Goal: Navigation & Orientation: Go to known website

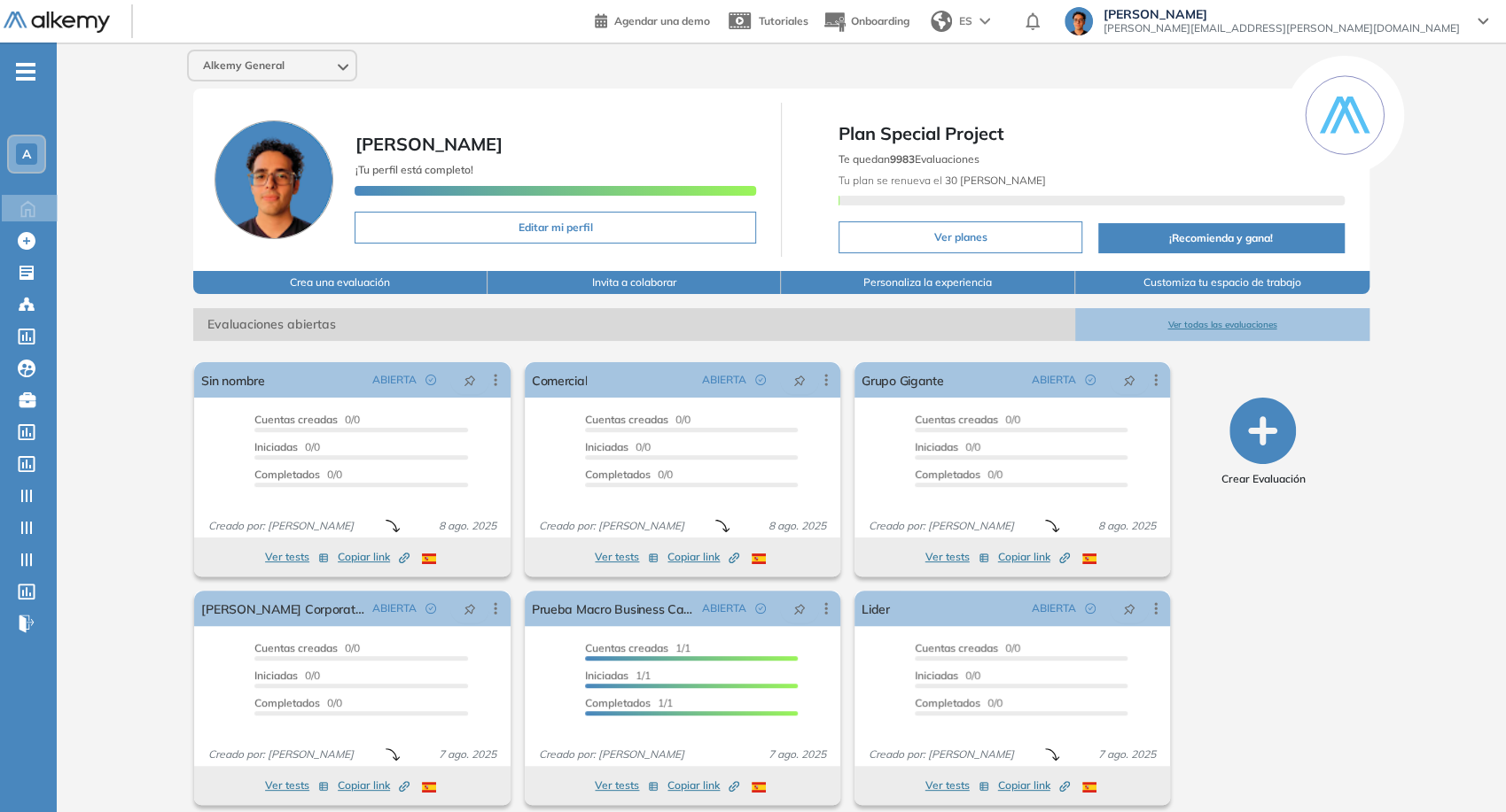
click at [1437, 12] on span "Juan Carlos Ojeda" at bounding box center [1281, 15] width 356 height 15
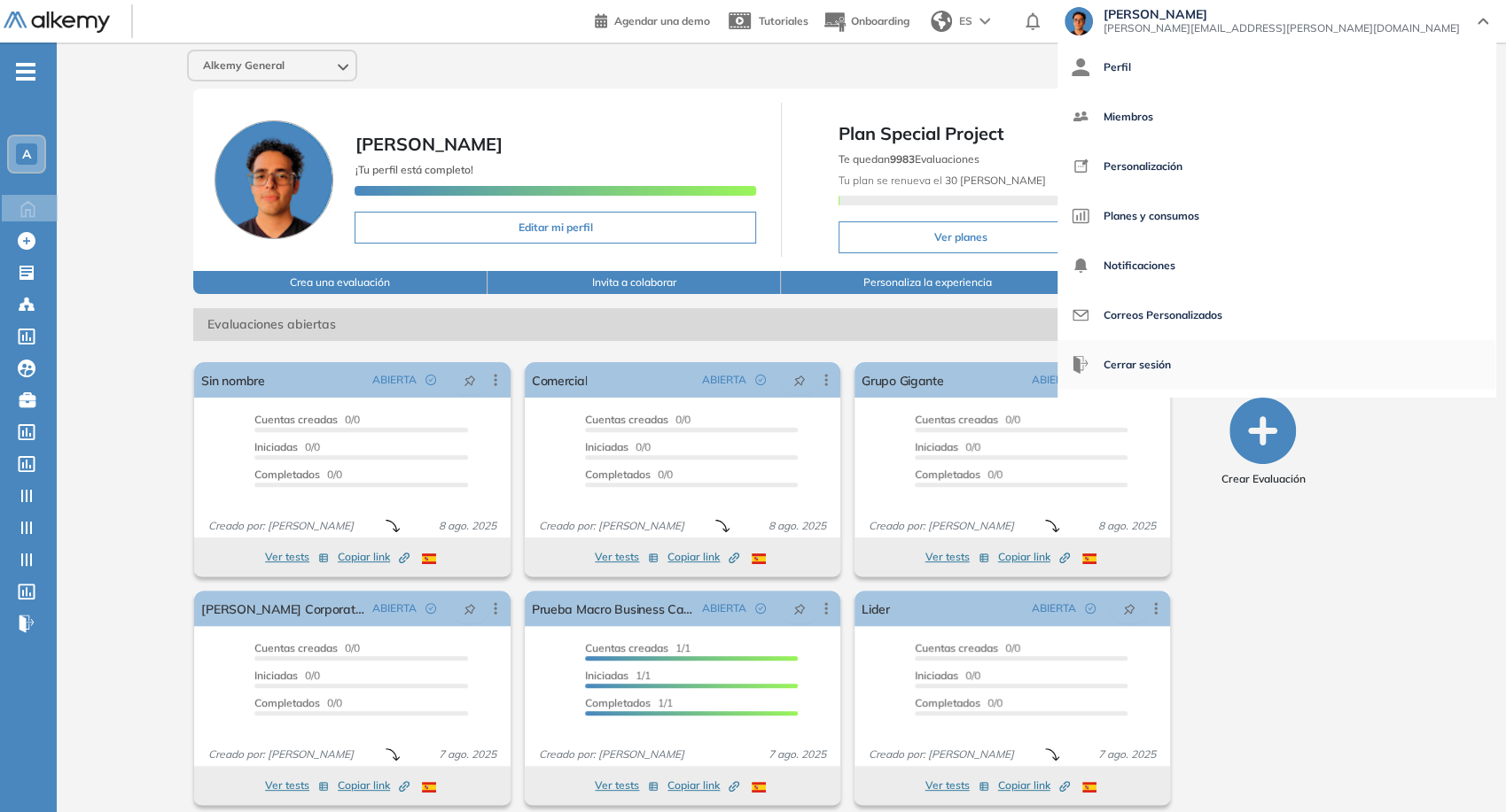
click at [1171, 374] on span "Cerrar sesión" at bounding box center [1137, 365] width 68 height 43
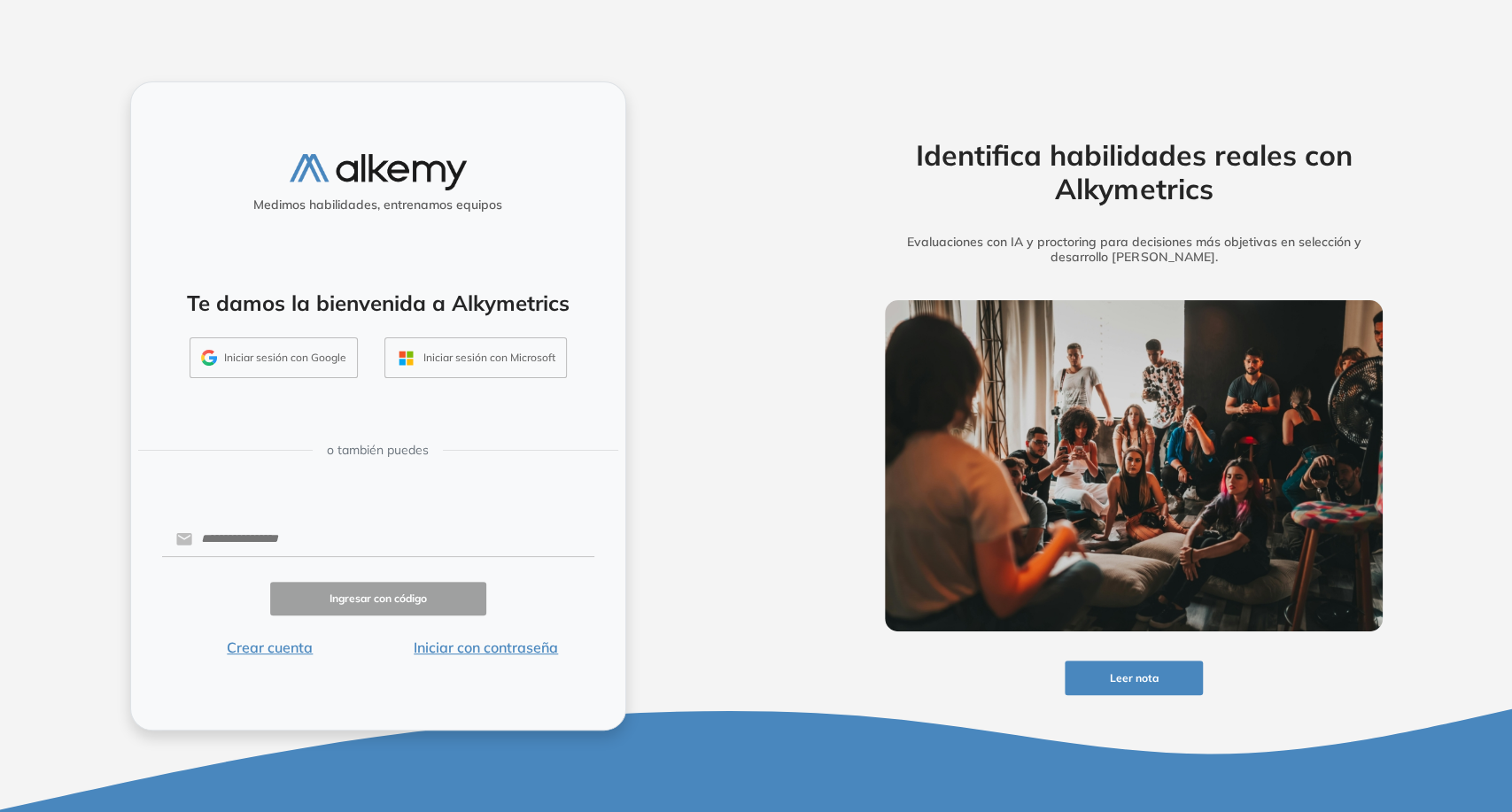
click at [353, 515] on div "Medimos habilidades, entrenamos equipos Te damos la bienvenida a Alkymetrics In…" at bounding box center [378, 406] width 496 height 651
click at [369, 534] on input "text" at bounding box center [393, 539] width 401 height 34
type input "**********"
click at [349, 601] on button "Ingresar con código" at bounding box center [378, 599] width 216 height 35
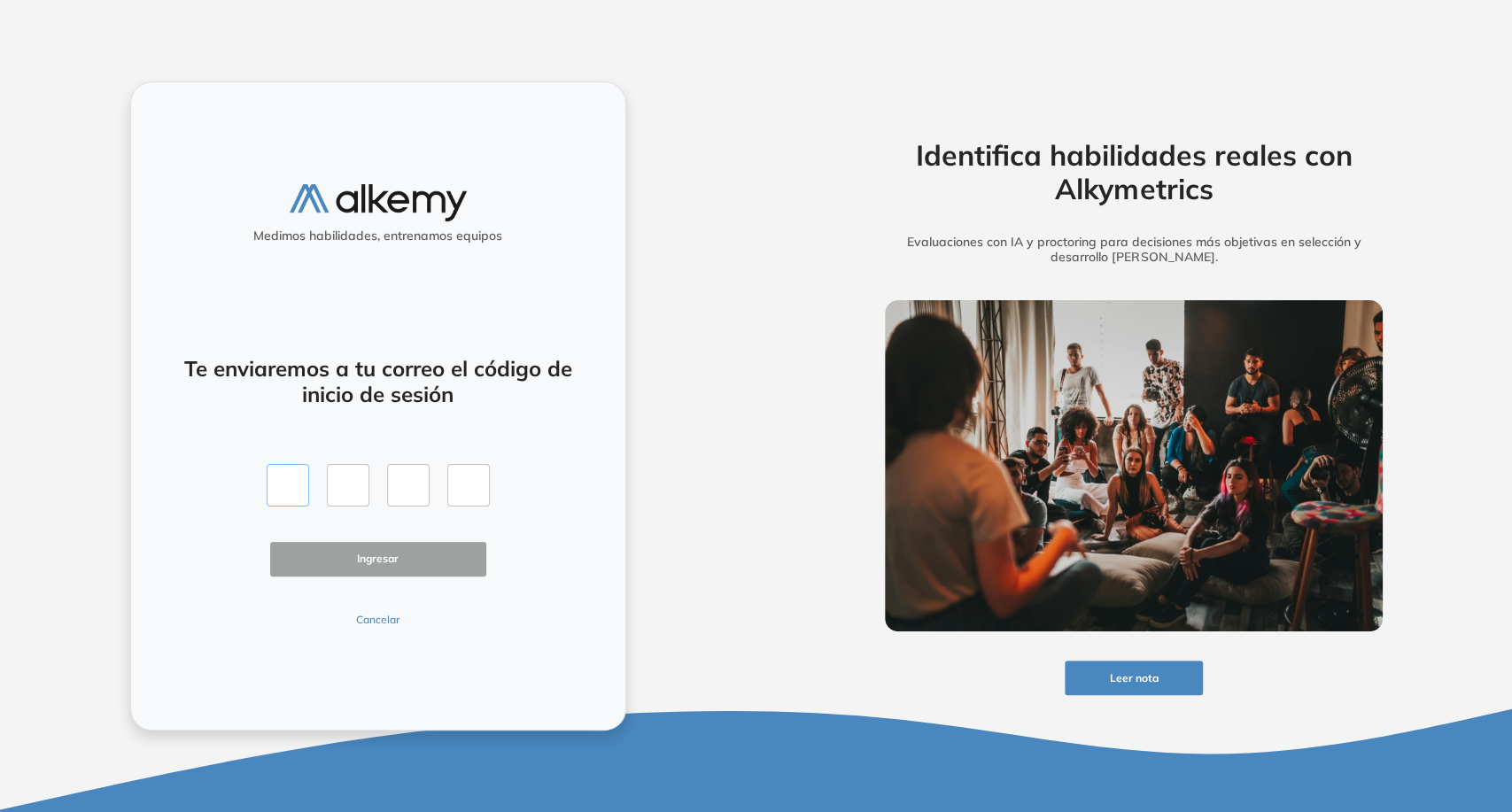
click at [287, 476] on input "text" at bounding box center [287, 485] width 43 height 43
type input "*"
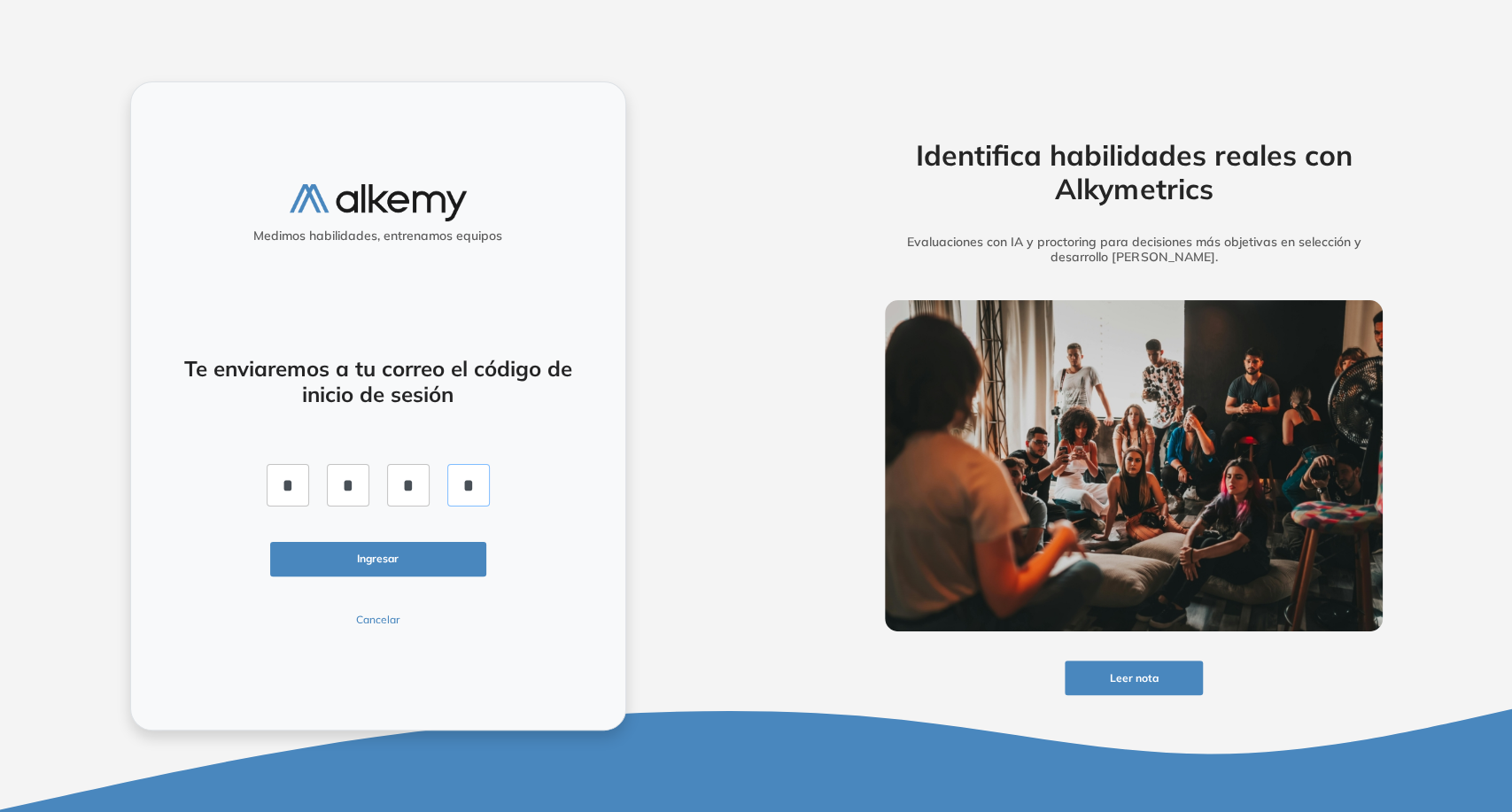
click button "Ingresar" at bounding box center [378, 559] width 216 height 35
